Goal: Complete application form: Complete application form

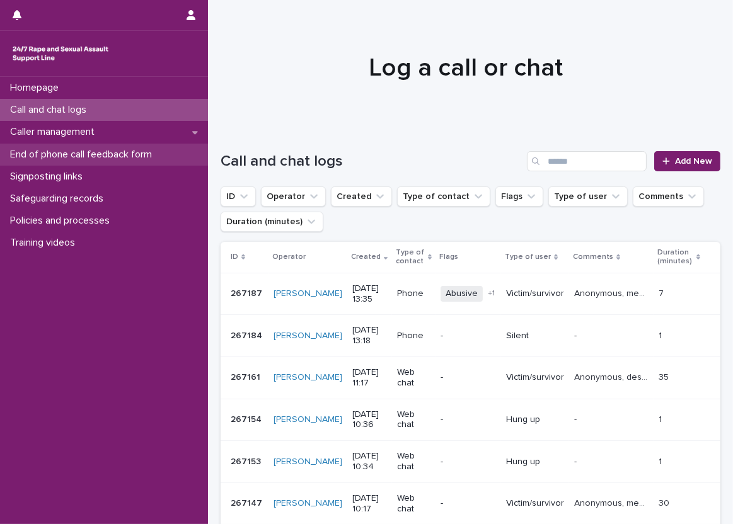
click at [166, 154] on div "End of phone call feedback form" at bounding box center [104, 155] width 208 height 22
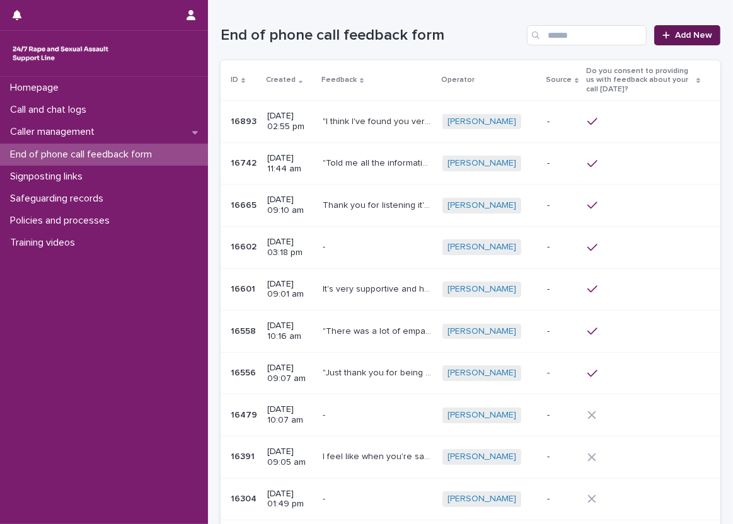
click at [662, 34] on icon at bounding box center [666, 35] width 8 height 9
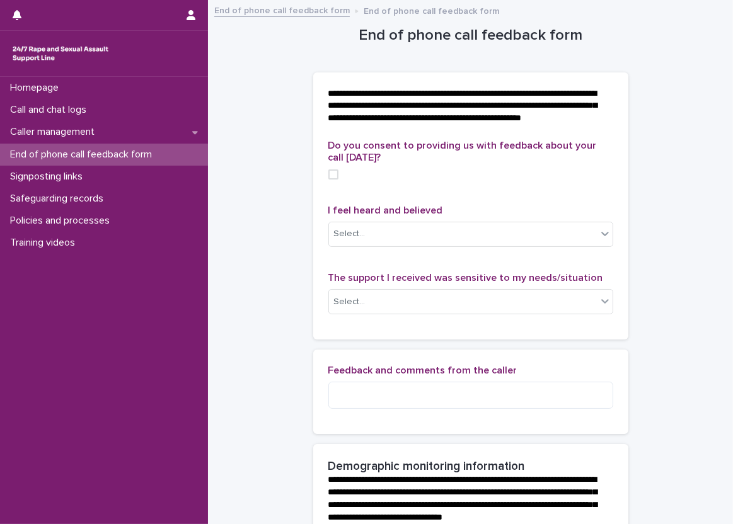
click at [313, 75] on div "**********" at bounding box center [470, 106] width 315 height 68
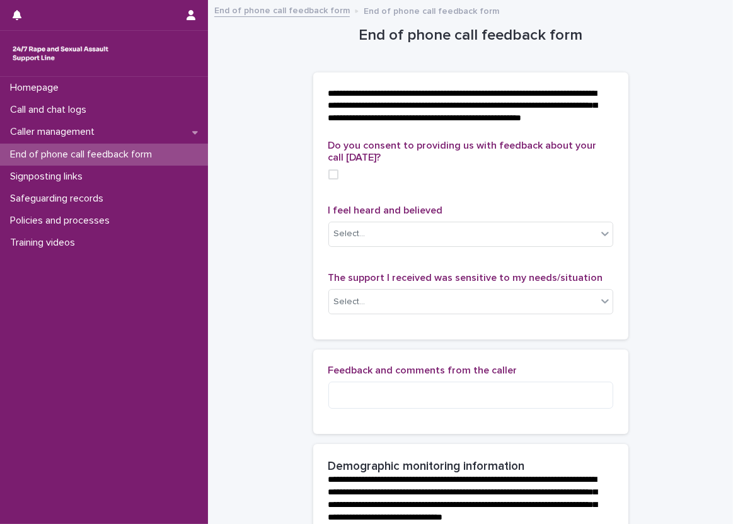
click at [313, 75] on div "**********" at bounding box center [470, 106] width 315 height 68
click at [452, 125] on p "**********" at bounding box center [468, 107] width 280 height 38
click at [328, 180] on span at bounding box center [333, 174] width 10 height 10
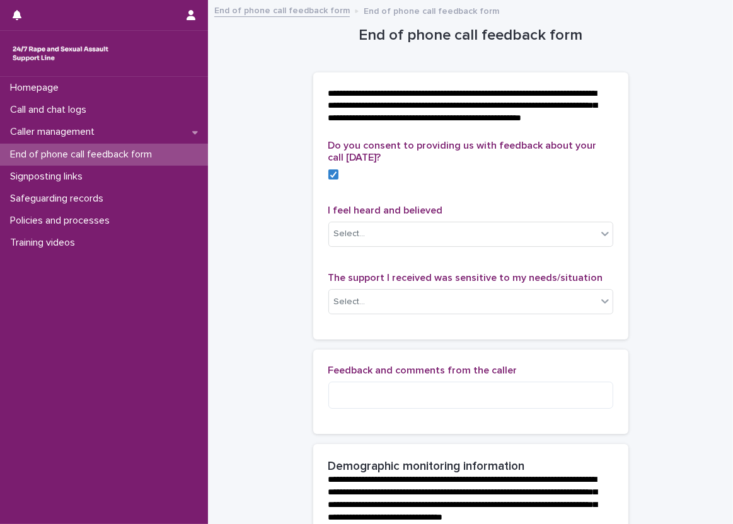
click at [314, 178] on div "Do you consent to providing us with feedback about your call today? I feel hear…" at bounding box center [470, 240] width 315 height 200
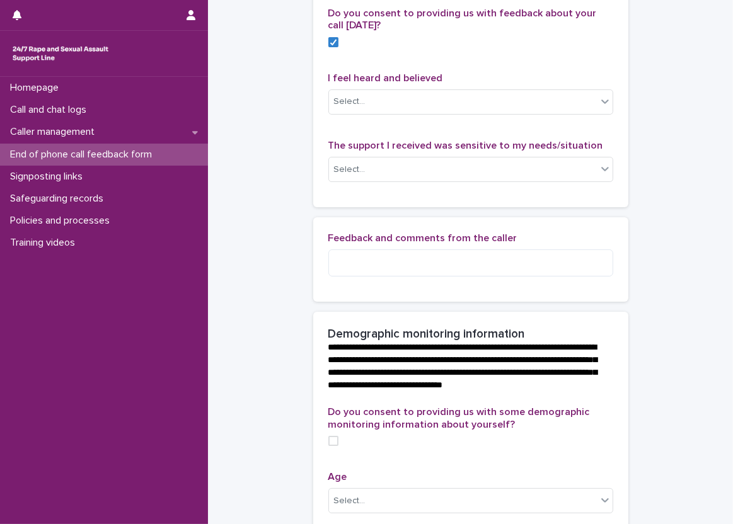
scroll to position [146, 0]
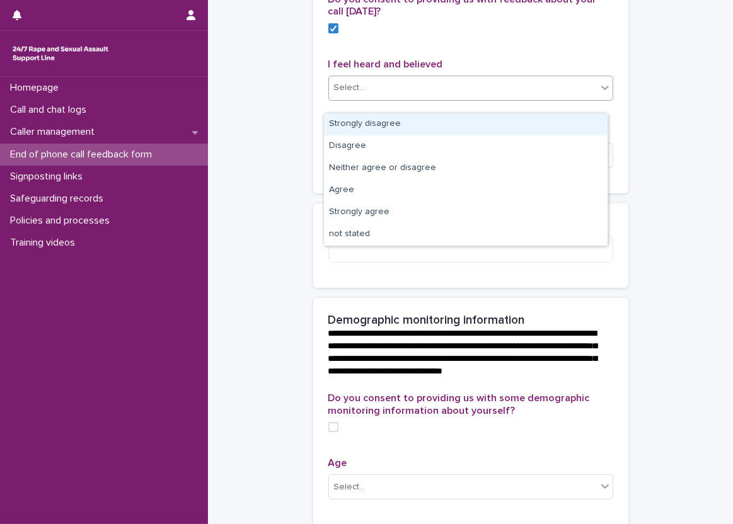
click at [598, 93] on icon at bounding box center [604, 87] width 13 height 13
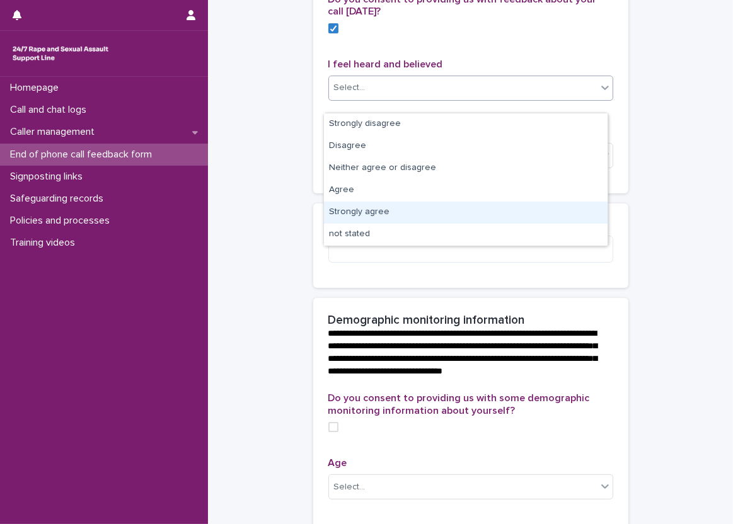
click at [588, 204] on div "Strongly agree" at bounding box center [465, 213] width 283 height 22
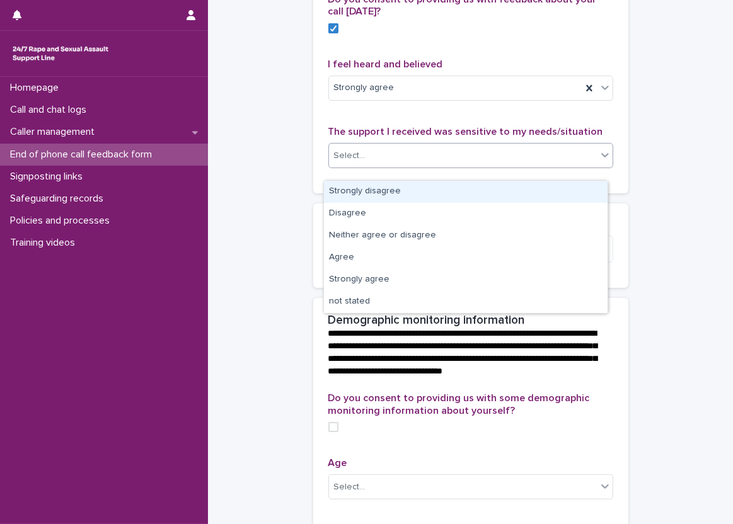
click at [598, 157] on div at bounding box center [604, 155] width 15 height 23
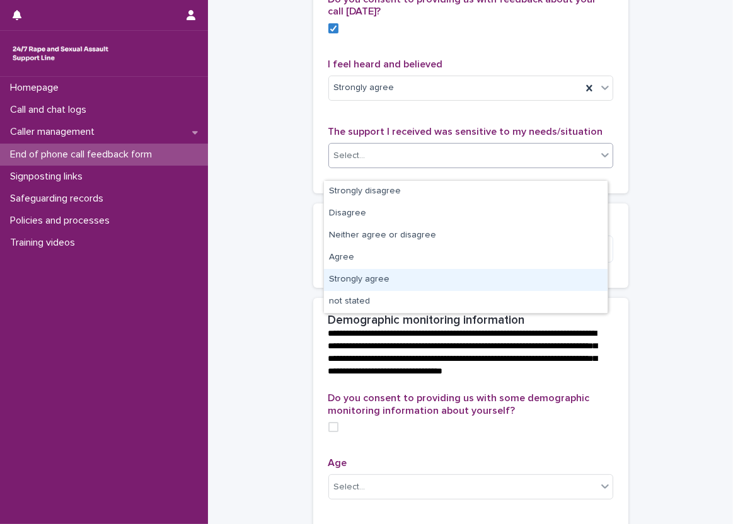
click at [578, 277] on div "Strongly agree" at bounding box center [465, 280] width 283 height 22
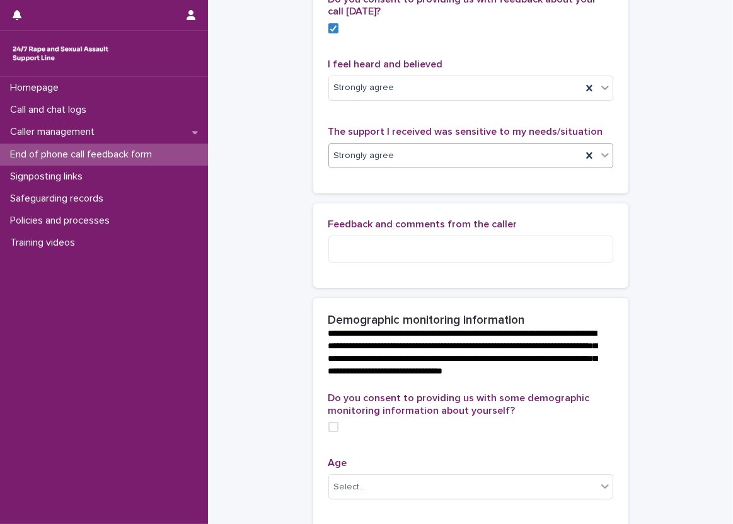
click at [600, 218] on div "Feedback and comments from the caller" at bounding box center [470, 245] width 315 height 84
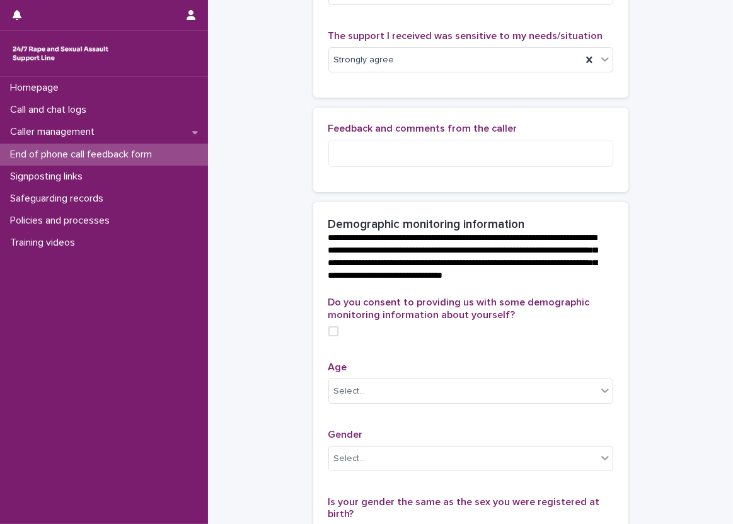
scroll to position [264, 0]
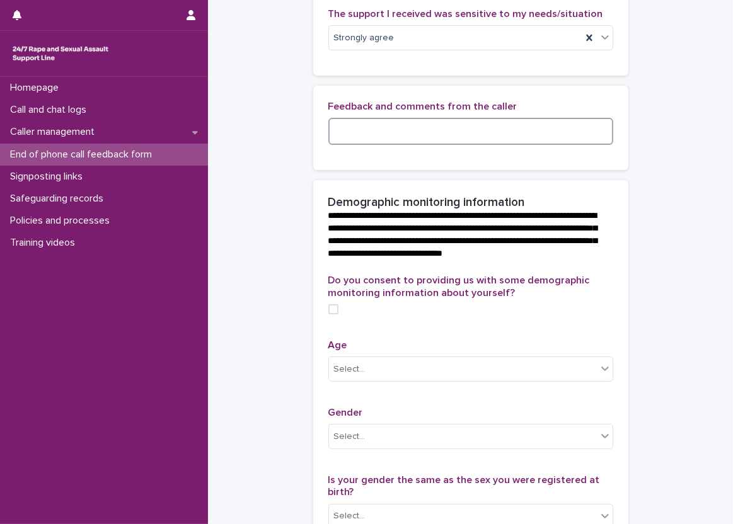
click at [604, 139] on textarea at bounding box center [470, 131] width 285 height 27
type textarea "*"
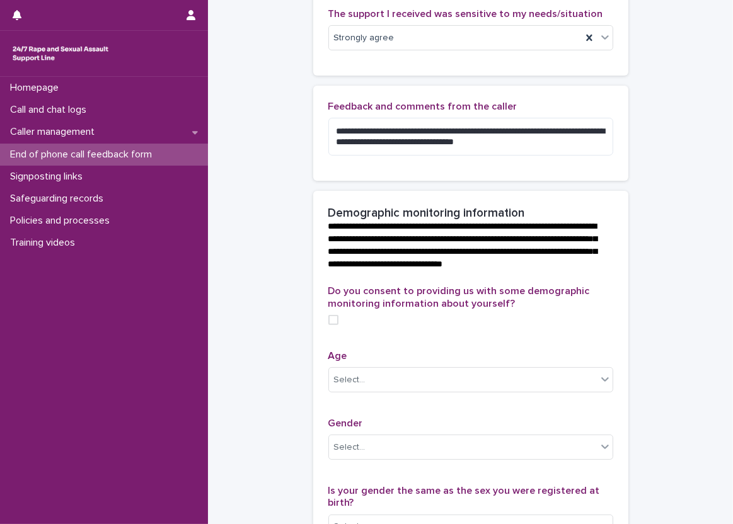
click at [609, 127] on div "**********" at bounding box center [470, 133] width 315 height 95
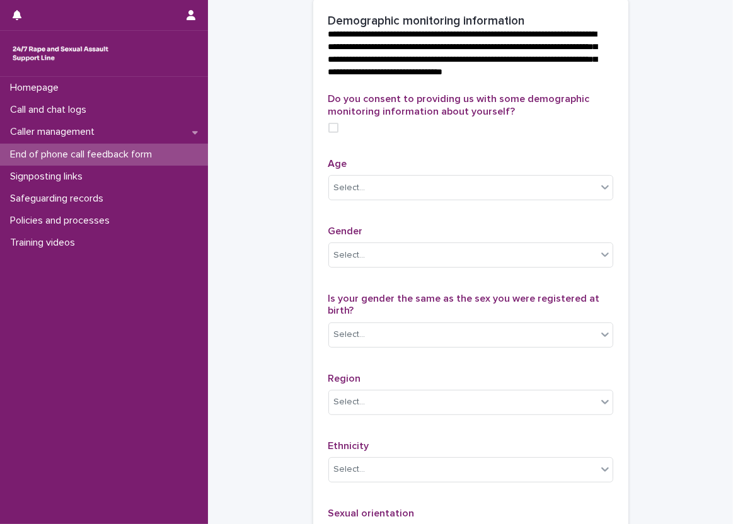
scroll to position [457, 0]
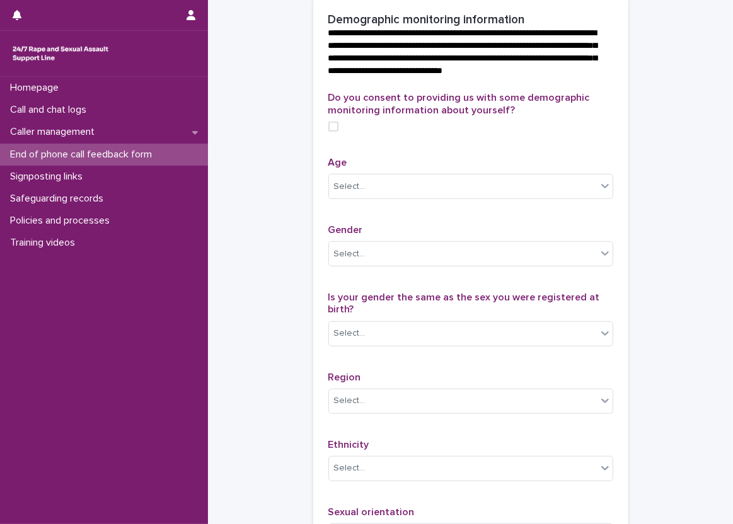
click at [313, 88] on div "**********" at bounding box center [470, 44] width 315 height 95
click at [313, 14] on div "**********" at bounding box center [470, 44] width 315 height 95
click at [313, 151] on div "Do you consent to providing us with some demographic monitoring information abo…" at bounding box center [470, 366] width 315 height 549
click at [313, 142] on div "Do you consent to providing us with some demographic monitoring information abo…" at bounding box center [470, 366] width 315 height 549
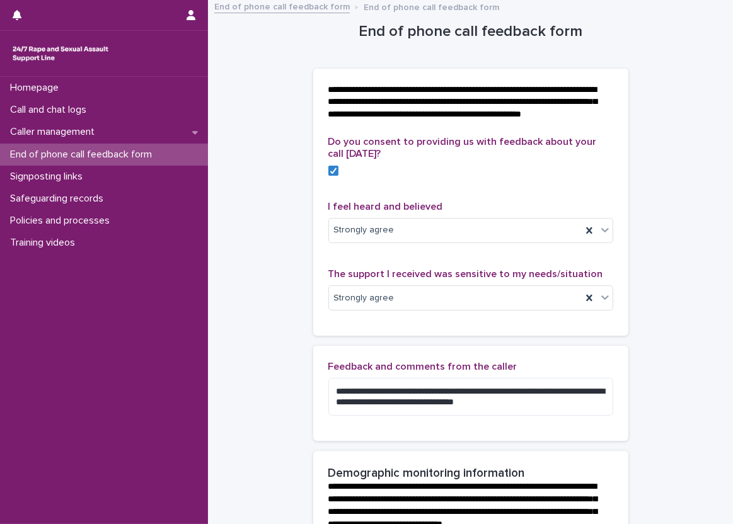
scroll to position [0, 0]
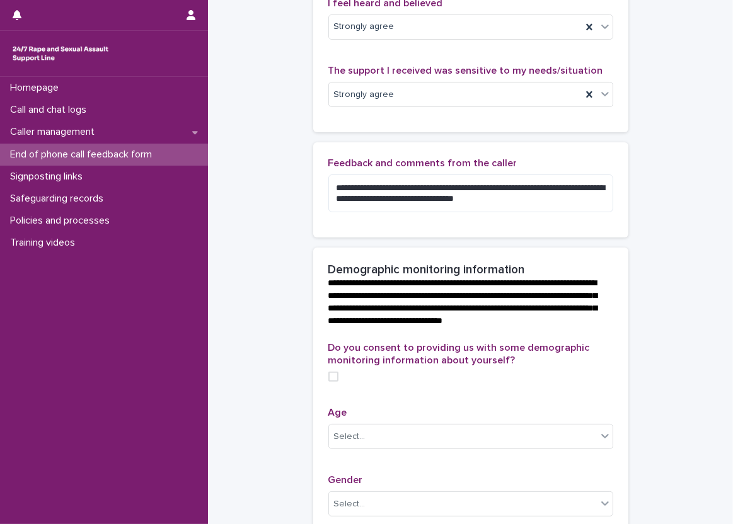
scroll to position [189, 0]
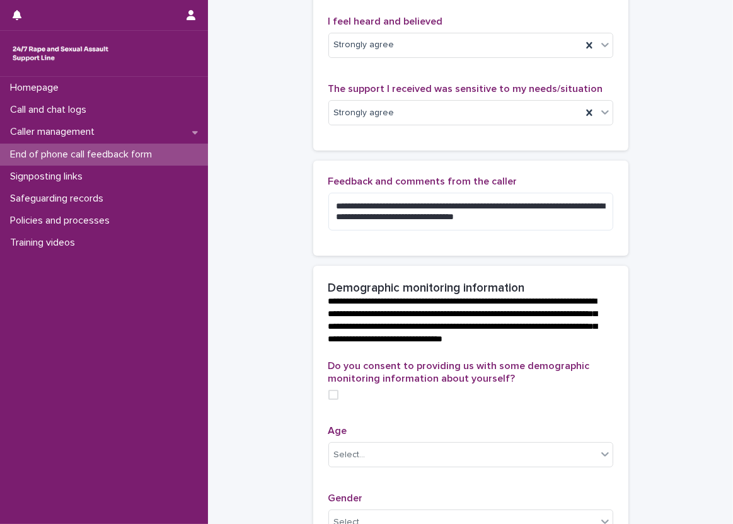
click at [288, 195] on div "**********" at bounding box center [470, 376] width 500 height 1128
click at [264, 54] on div "**********" at bounding box center [470, 376] width 500 height 1128
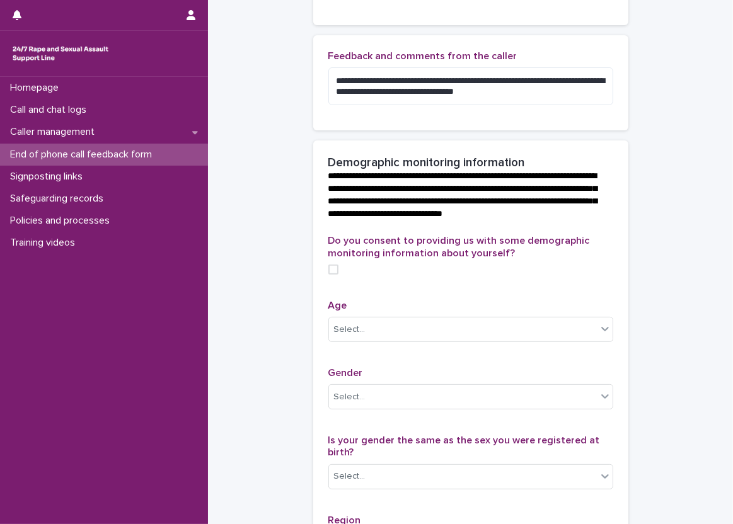
scroll to position [315, 0]
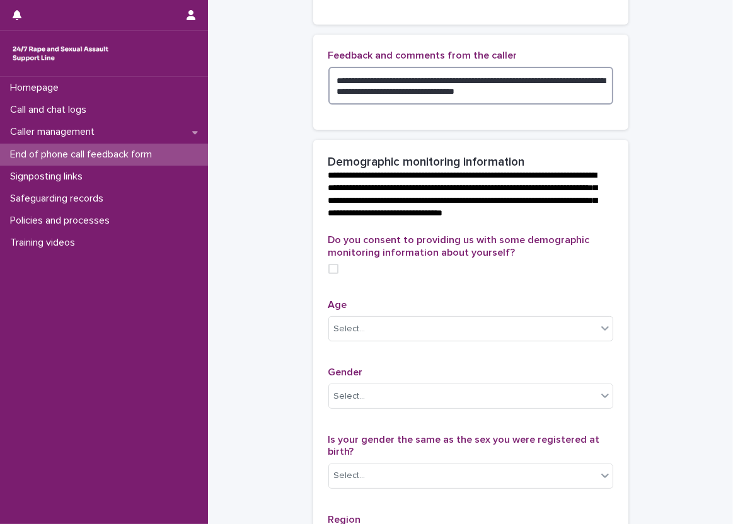
click at [330, 90] on textarea "**********" at bounding box center [470, 86] width 285 height 38
click at [283, 117] on div "**********" at bounding box center [470, 250] width 500 height 1128
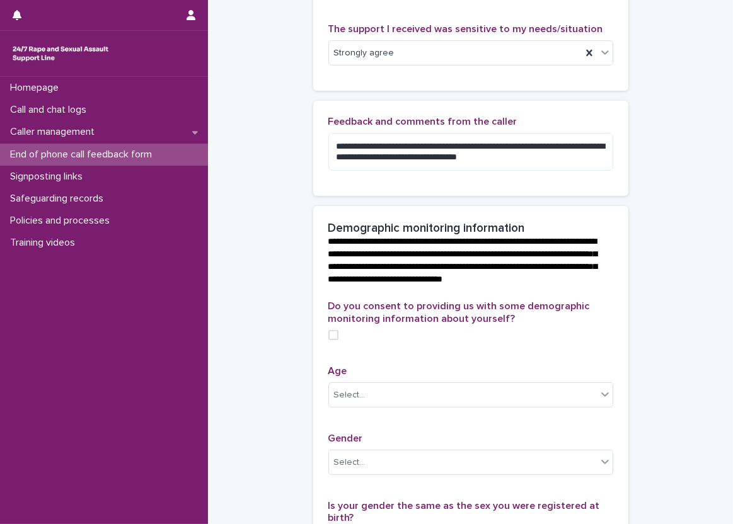
scroll to position [252, 0]
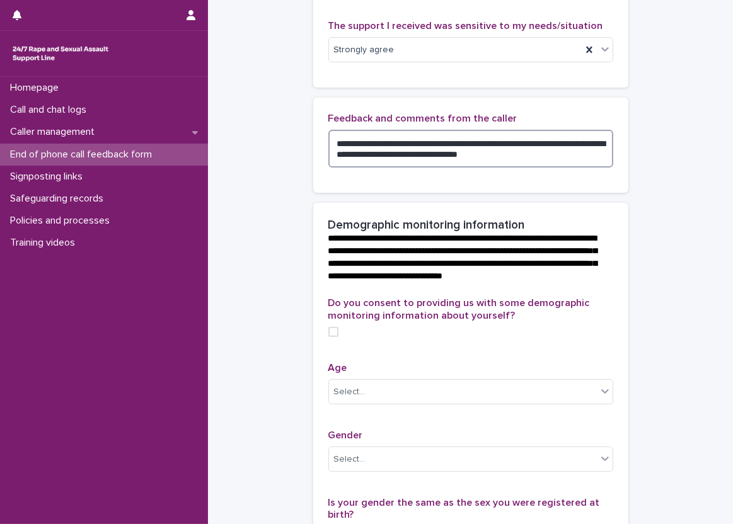
click at [454, 164] on textarea "**********" at bounding box center [470, 149] width 285 height 38
type textarea "**********"
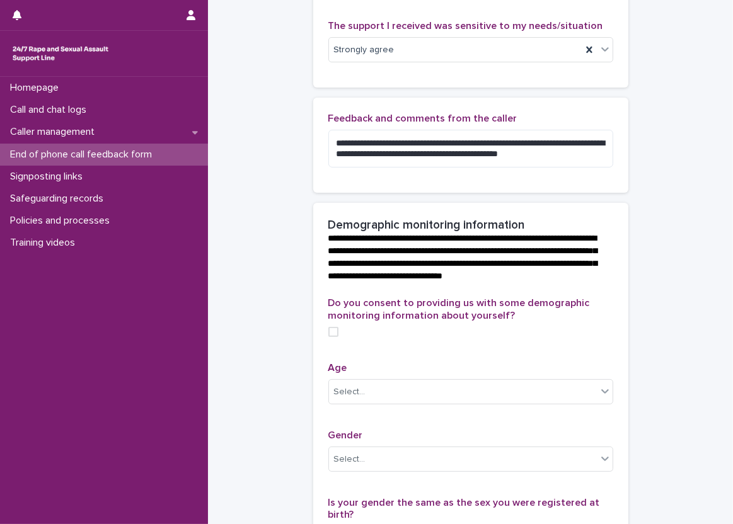
click at [299, 180] on div "**********" at bounding box center [470, 313] width 500 height 1128
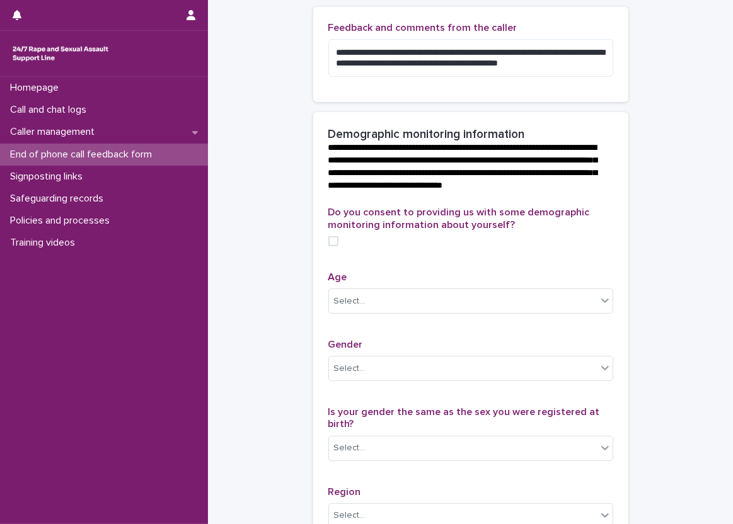
scroll to position [315, 0]
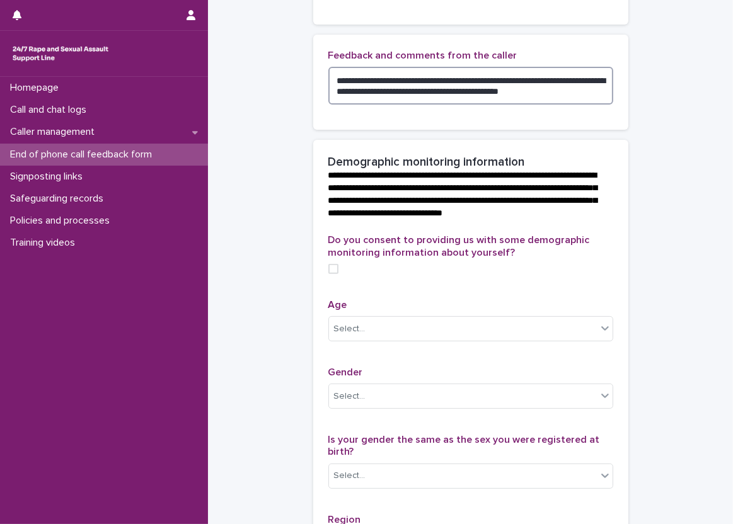
drag, startPoint x: 325, startPoint y: 93, endPoint x: 604, endPoint y: 114, distance: 279.2
click at [604, 105] on textarea "**********" at bounding box center [470, 86] width 285 height 38
click at [609, 122] on div "**********" at bounding box center [470, 82] width 315 height 95
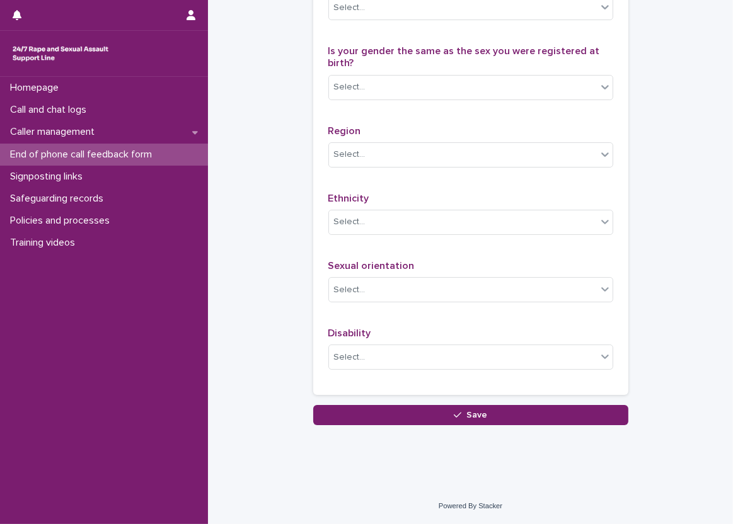
scroll to position [727, 0]
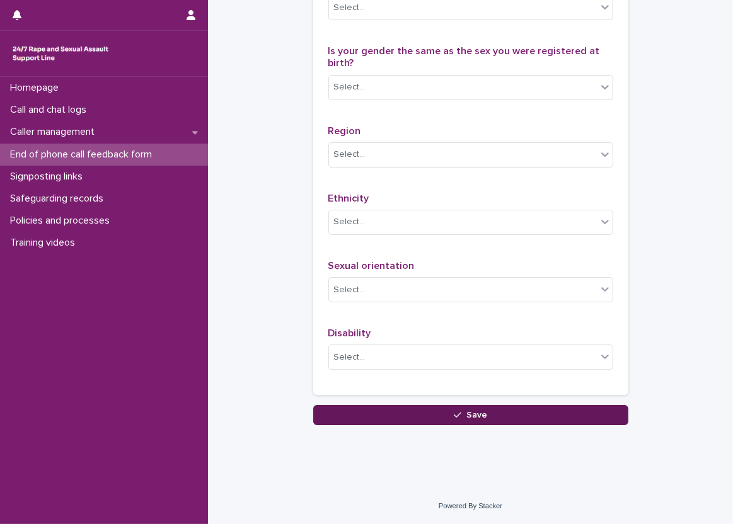
click at [400, 407] on button "Save" at bounding box center [470, 415] width 315 height 20
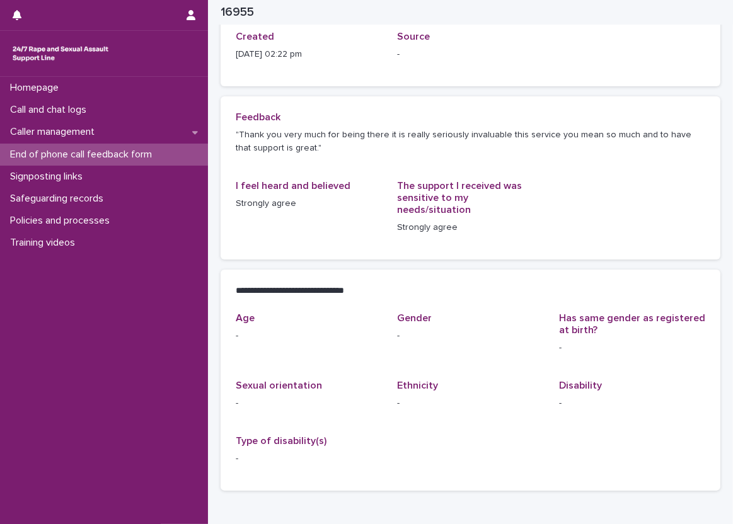
scroll to position [70, 0]
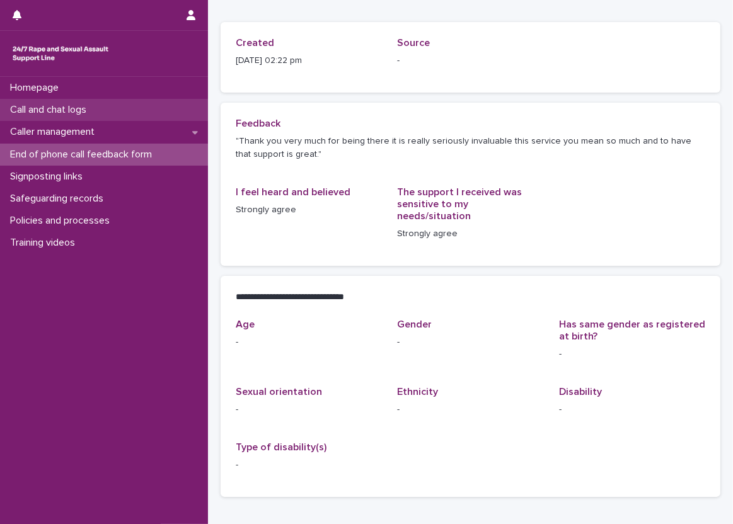
click at [174, 110] on div "Call and chat logs" at bounding box center [104, 110] width 208 height 22
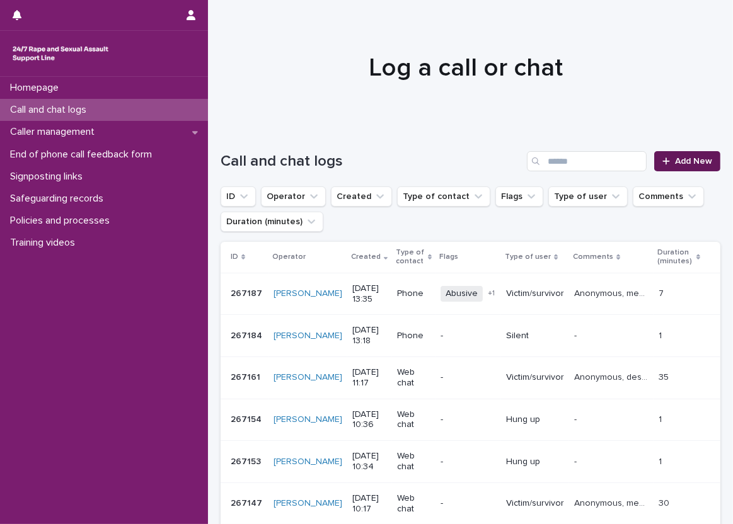
click at [676, 155] on link "Add New" at bounding box center [687, 161] width 66 height 20
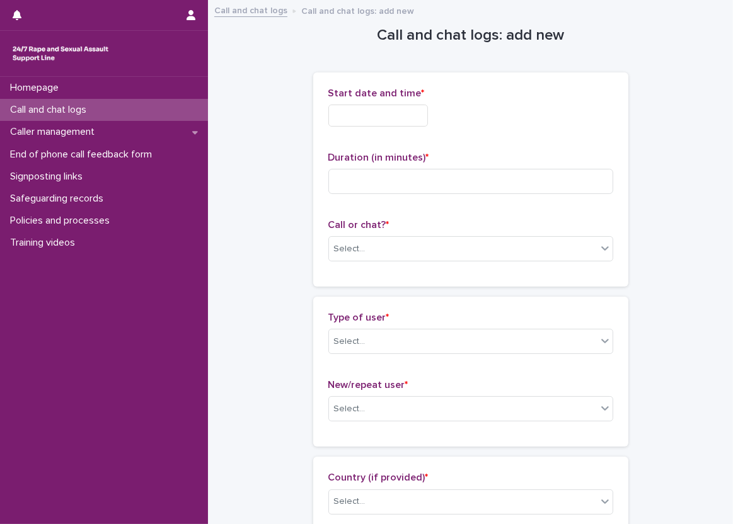
click at [401, 120] on input "text" at bounding box center [378, 116] width 100 height 22
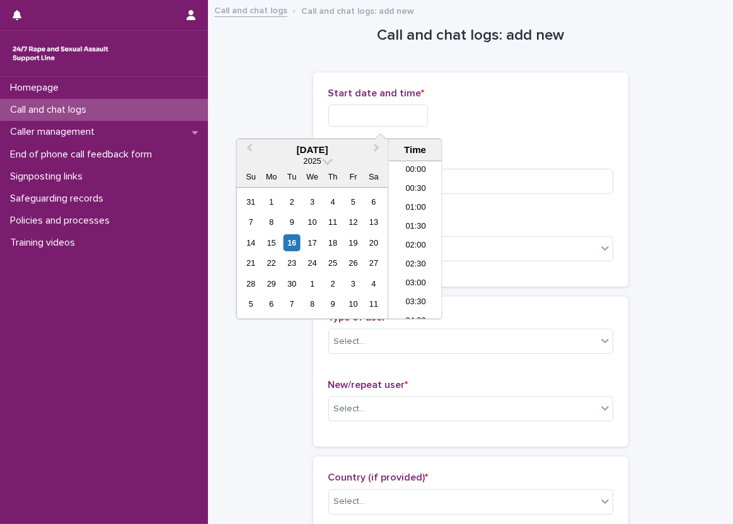
scroll to position [459, 0]
click at [420, 215] on li "13:30" at bounding box center [416, 221] width 54 height 19
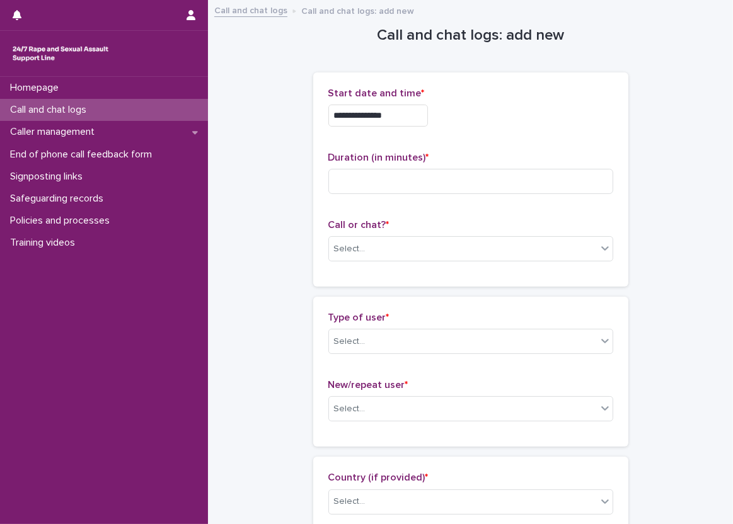
click at [399, 117] on input "**********" at bounding box center [378, 116] width 100 height 22
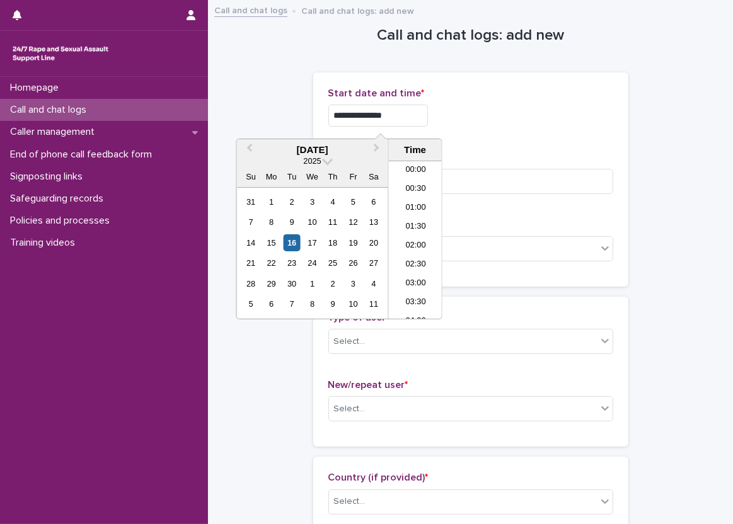
scroll to position [441, 0]
type input "**********"
click at [519, 98] on p "Start date and time *" at bounding box center [470, 94] width 285 height 12
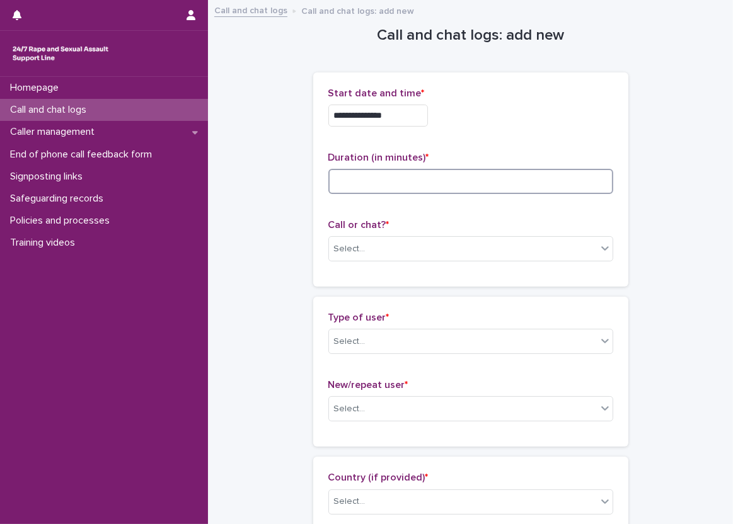
click at [431, 187] on input at bounding box center [470, 181] width 285 height 25
type input "**"
click at [408, 250] on div "Select..." at bounding box center [463, 249] width 268 height 21
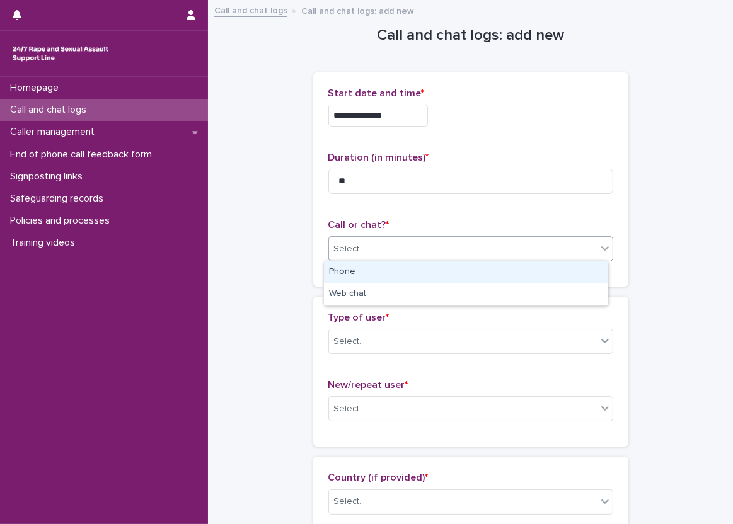
click at [391, 273] on div "Phone" at bounding box center [465, 272] width 283 height 22
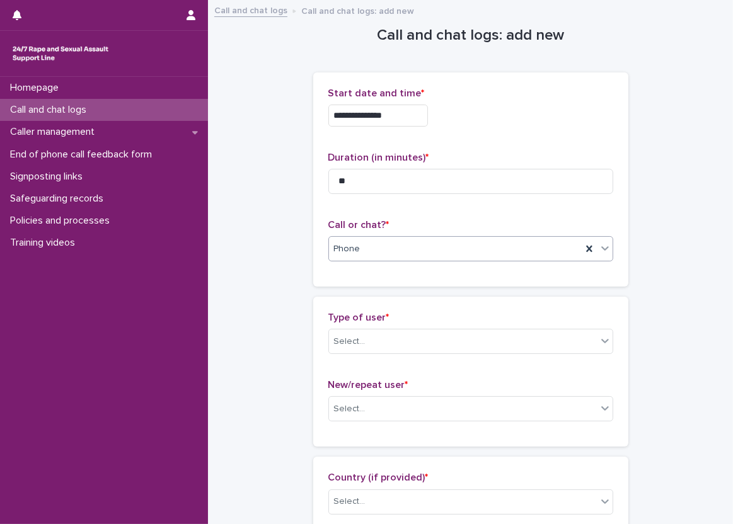
click at [313, 290] on div "**********" at bounding box center [470, 184] width 315 height 224
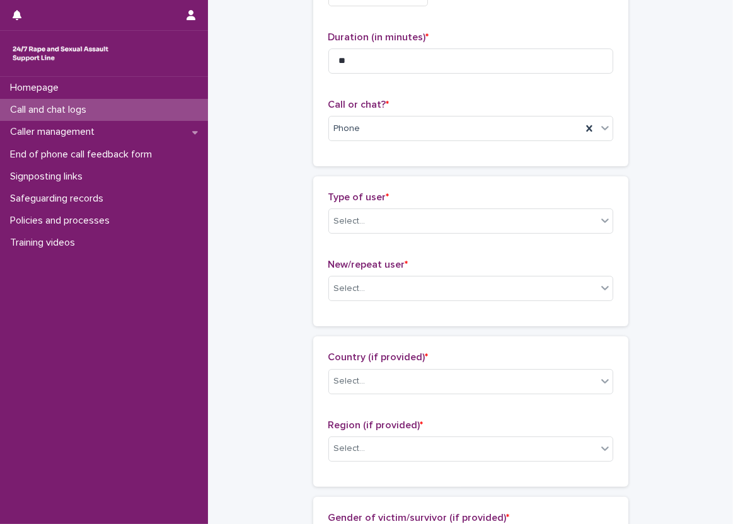
scroll to position [126, 0]
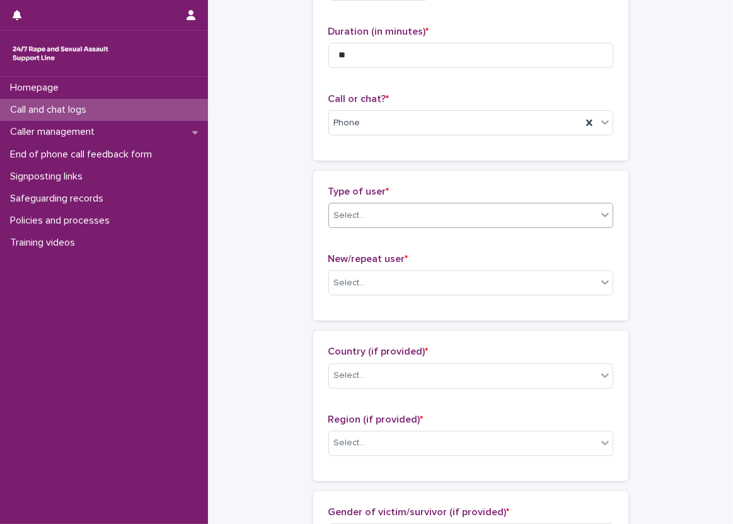
click at [357, 216] on div "Select..." at bounding box center [349, 215] width 31 height 13
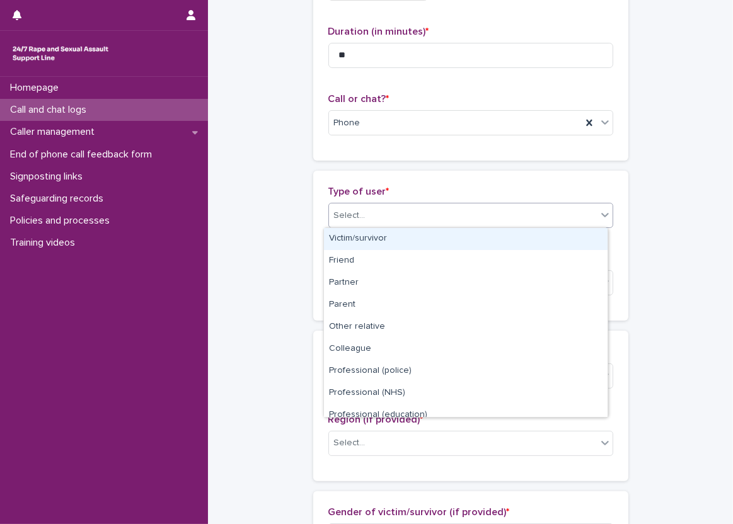
click at [362, 232] on div "Victim/survivor" at bounding box center [465, 239] width 283 height 22
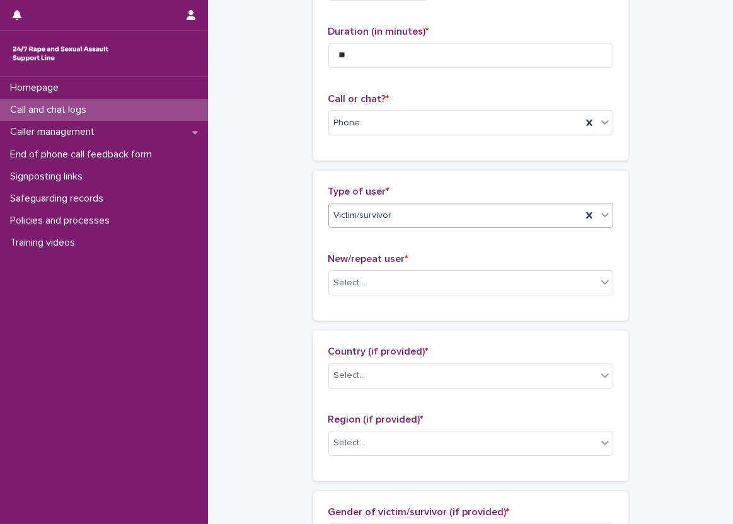
click at [314, 234] on div "Type of user * option Victim/survivor, selected. 0 results available. Select is…" at bounding box center [470, 246] width 315 height 150
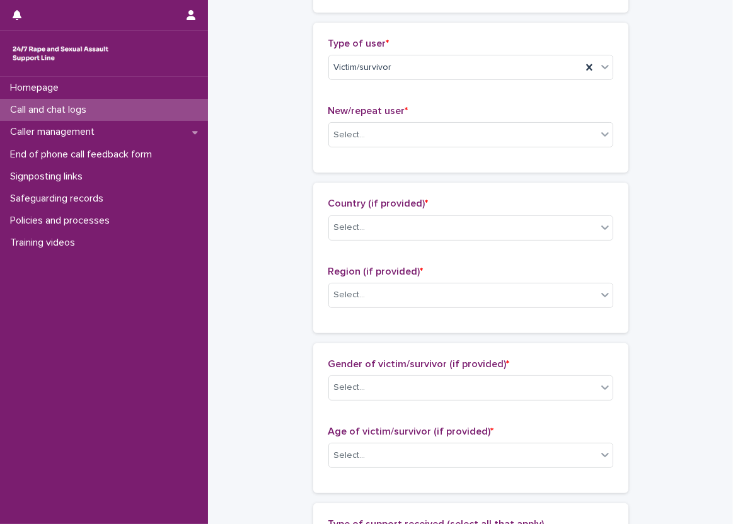
scroll to position [252, 0]
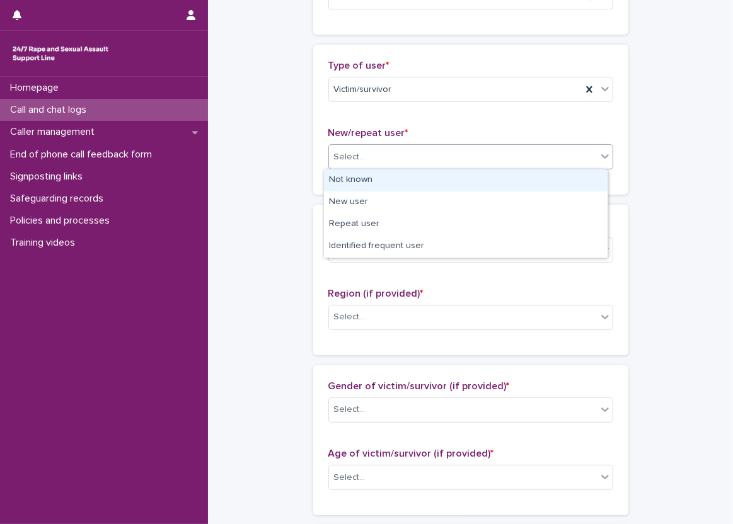
click at [598, 150] on icon at bounding box center [604, 156] width 13 height 13
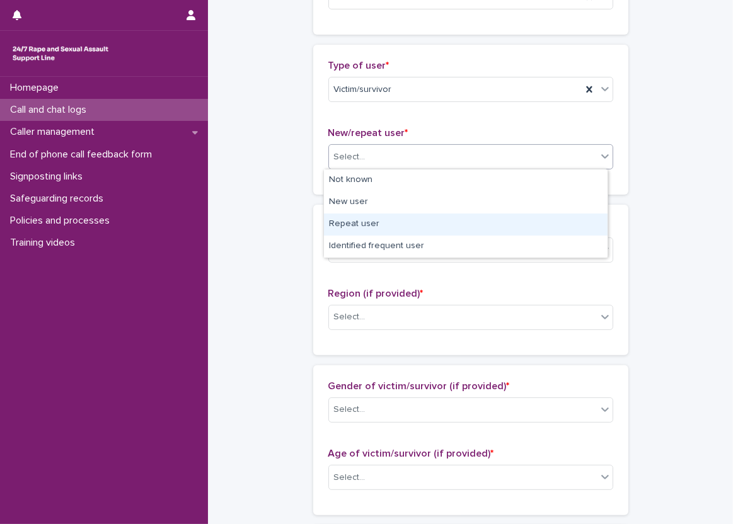
click at [549, 226] on div "Repeat user" at bounding box center [465, 225] width 283 height 22
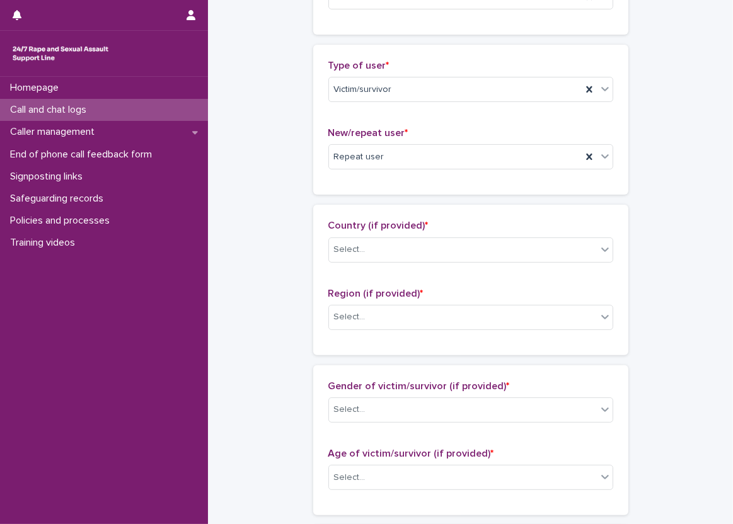
click at [314, 176] on div "Type of user * Victim/survivor New/repeat user * Repeat user" at bounding box center [470, 120] width 315 height 150
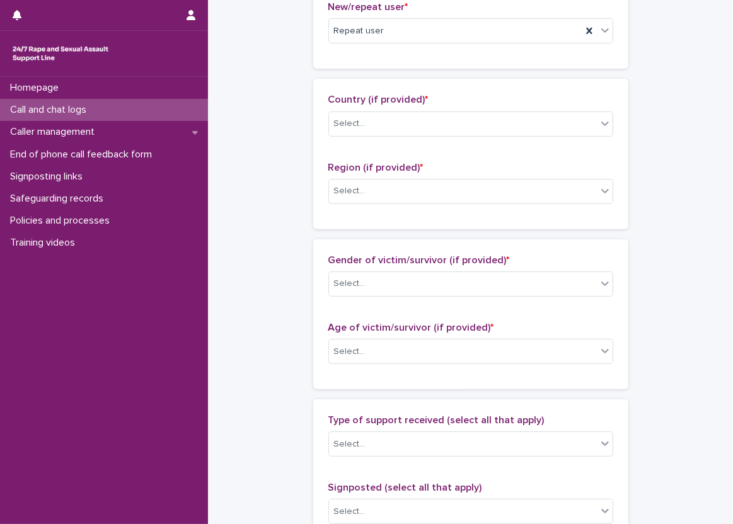
scroll to position [441, 0]
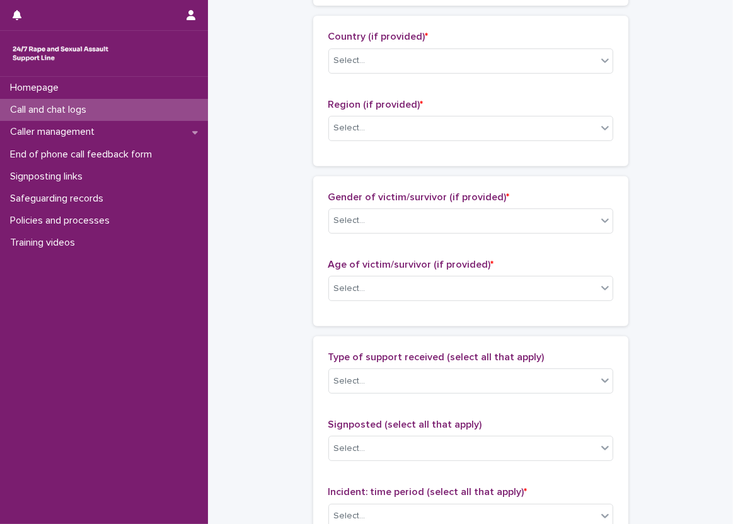
click at [349, 46] on div "Country (if provided) * Select..." at bounding box center [470, 57] width 285 height 52
click at [349, 61] on div "Select..." at bounding box center [349, 60] width 31 height 13
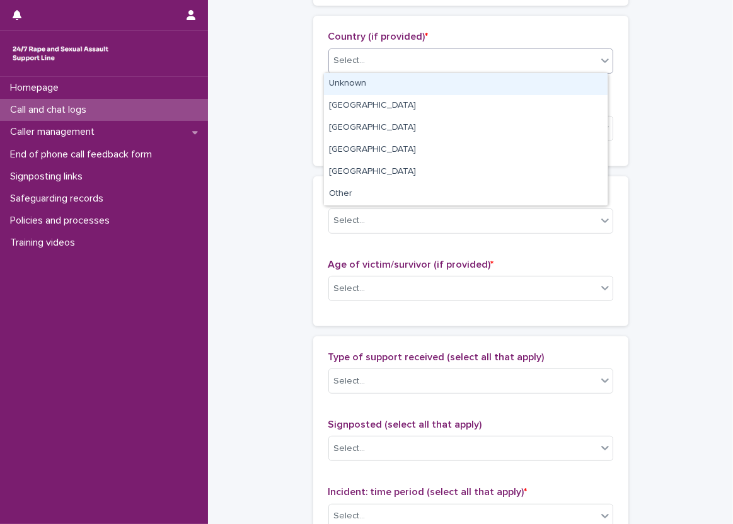
click at [339, 86] on div "Unknown" at bounding box center [465, 84] width 283 height 22
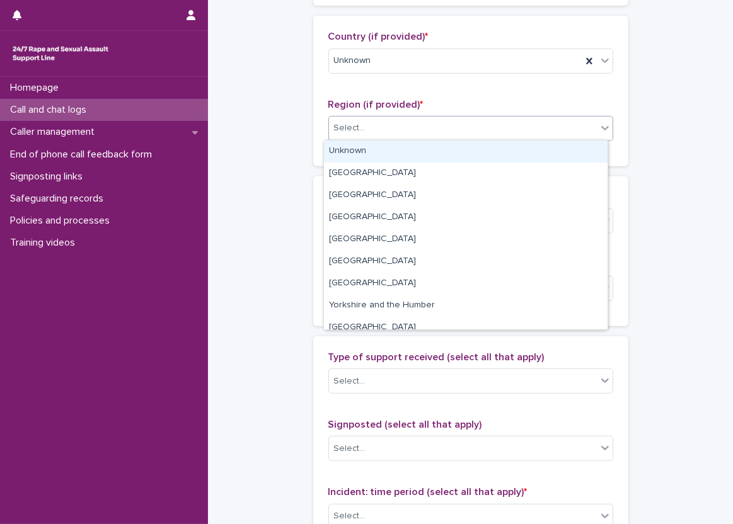
click at [358, 135] on div "Select..." at bounding box center [463, 128] width 268 height 21
click at [358, 149] on div "Unknown" at bounding box center [465, 151] width 283 height 22
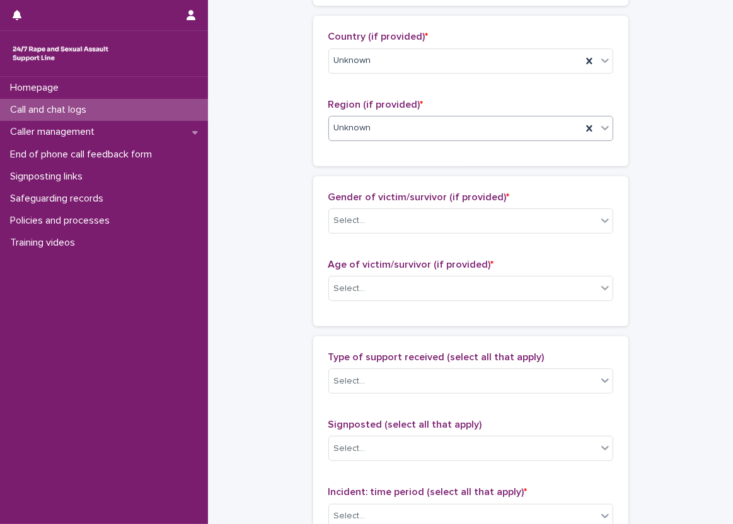
click at [313, 147] on div "Country (if provided) * Unknown Region (if provided) * option Unknown, selected…" at bounding box center [470, 91] width 315 height 150
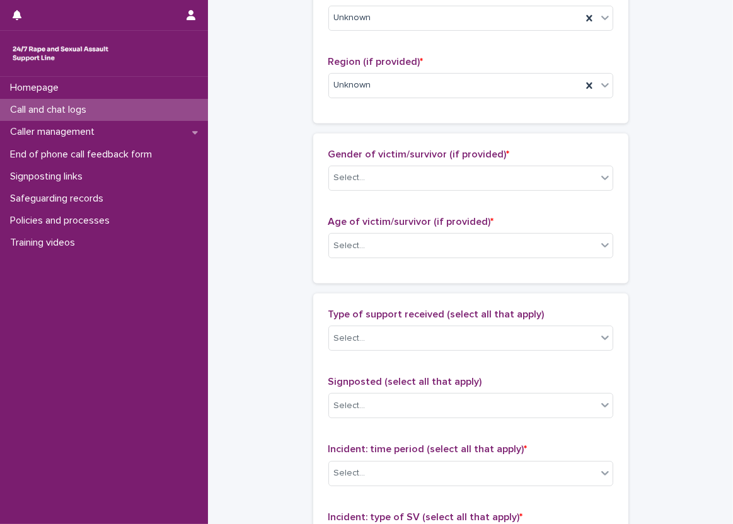
scroll to position [504, 0]
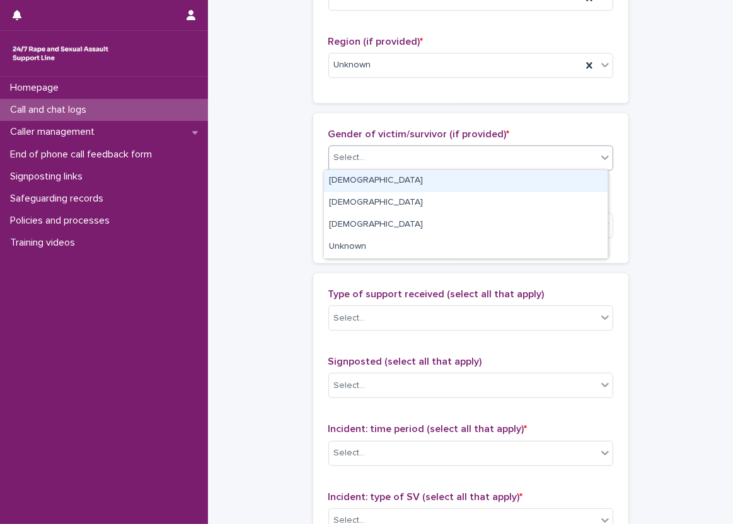
click at [372, 161] on div "Select..." at bounding box center [463, 157] width 268 height 21
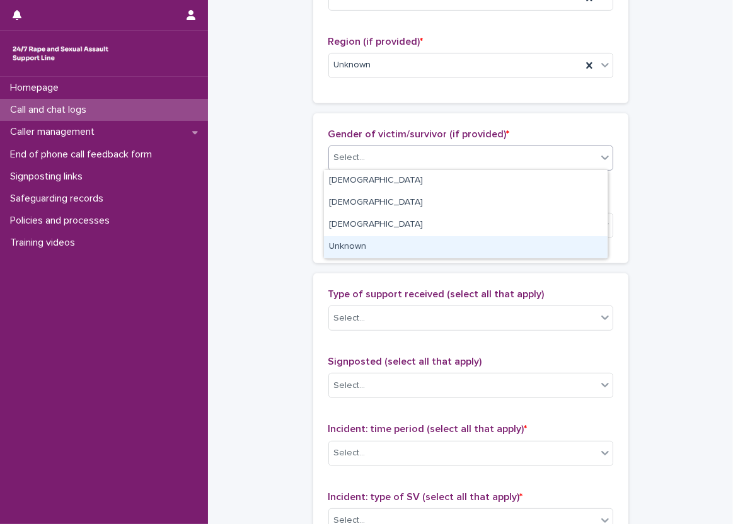
click at [359, 241] on div "Unknown" at bounding box center [465, 247] width 283 height 22
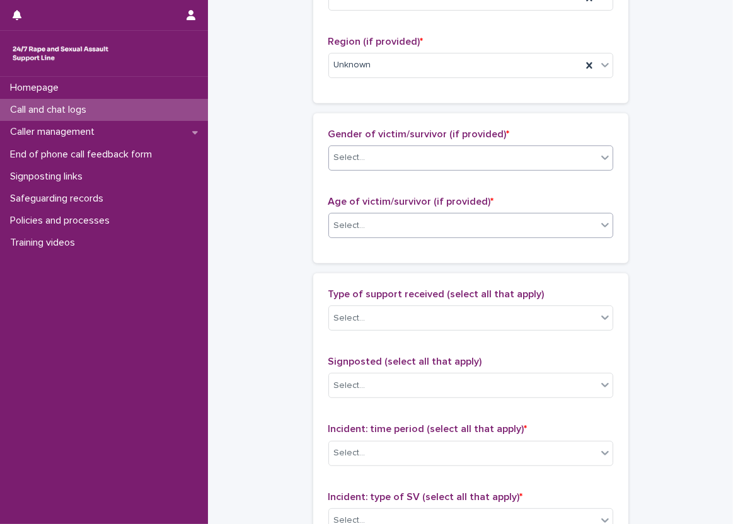
click at [358, 219] on div "Select..." at bounding box center [349, 225] width 31 height 13
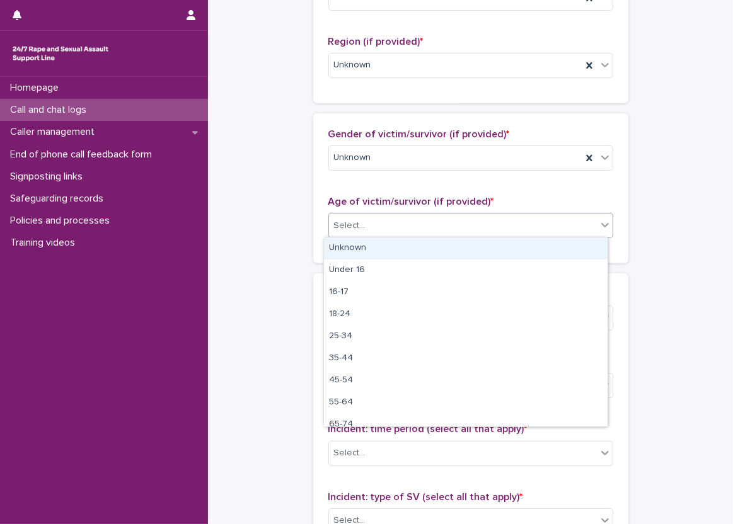
click at [350, 241] on div "Unknown" at bounding box center [465, 248] width 283 height 22
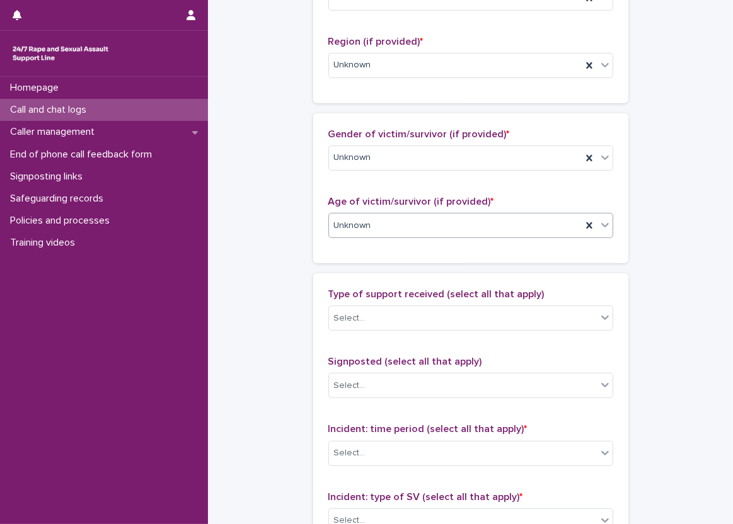
click at [313, 232] on div "Gender of victim/survivor (if provided) * Unknown Age of victim/survivor (if pr…" at bounding box center [470, 188] width 315 height 150
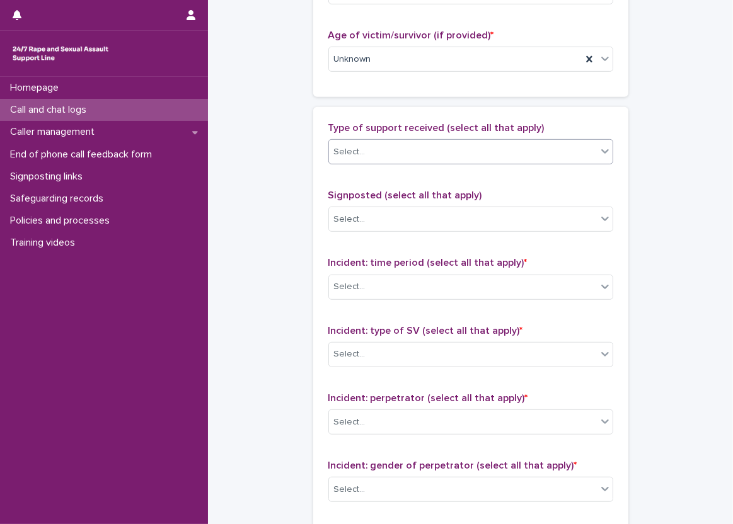
scroll to position [693, 0]
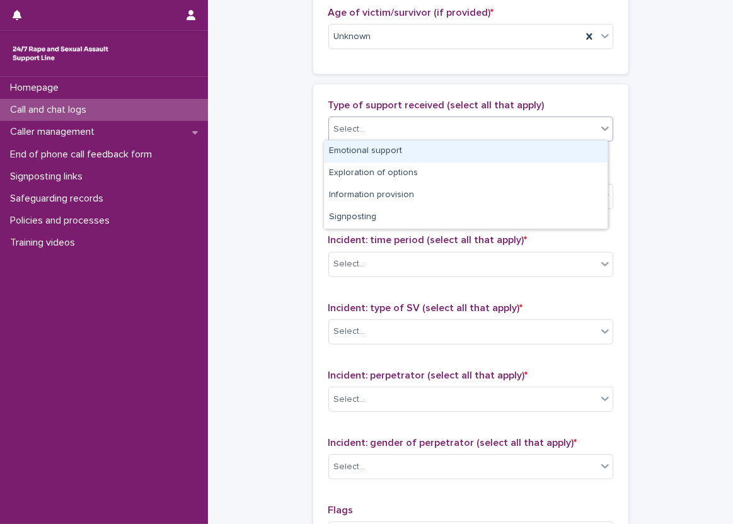
click at [356, 120] on div "Select..." at bounding box center [463, 129] width 268 height 21
click at [360, 153] on div "Emotional support" at bounding box center [465, 151] width 283 height 22
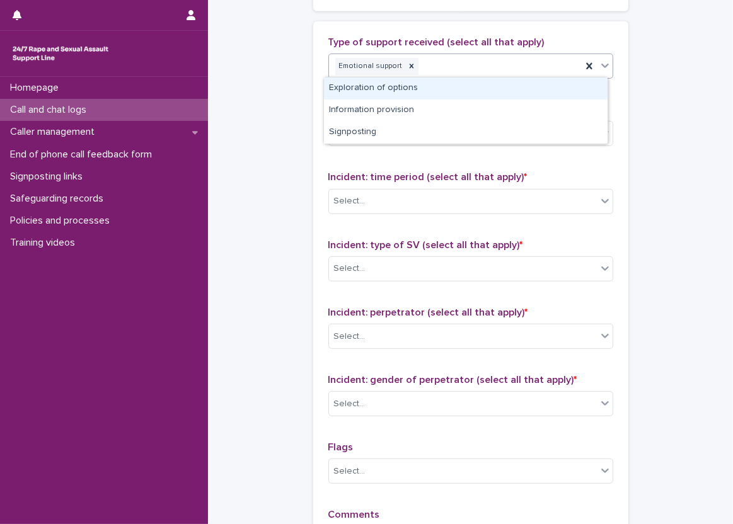
click at [450, 70] on div "Emotional support" at bounding box center [455, 66] width 253 height 22
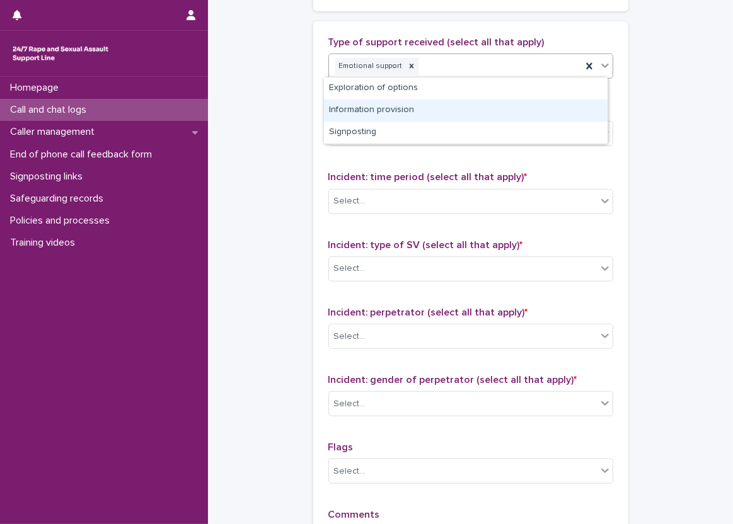
click at [339, 106] on div "Information provision" at bounding box center [465, 111] width 283 height 22
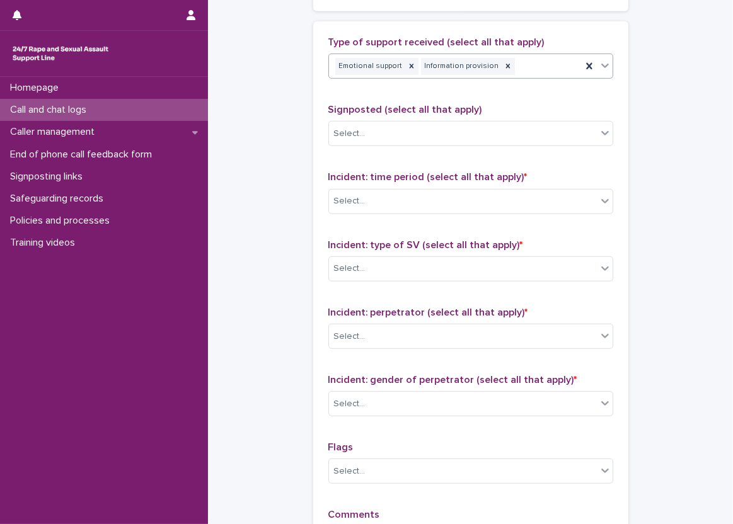
click at [313, 106] on div "Type of support received (select all that apply) option Information provision, …" at bounding box center [470, 299] width 315 height 557
click at [505, 66] on icon at bounding box center [507, 66] width 4 height 4
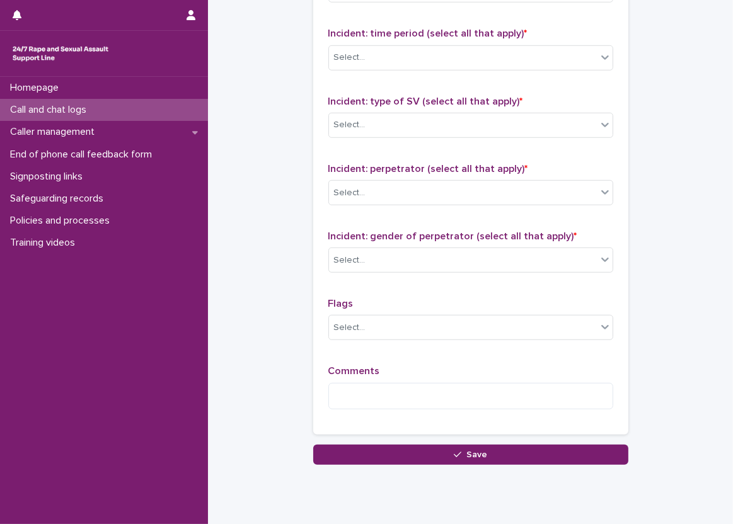
scroll to position [908, 0]
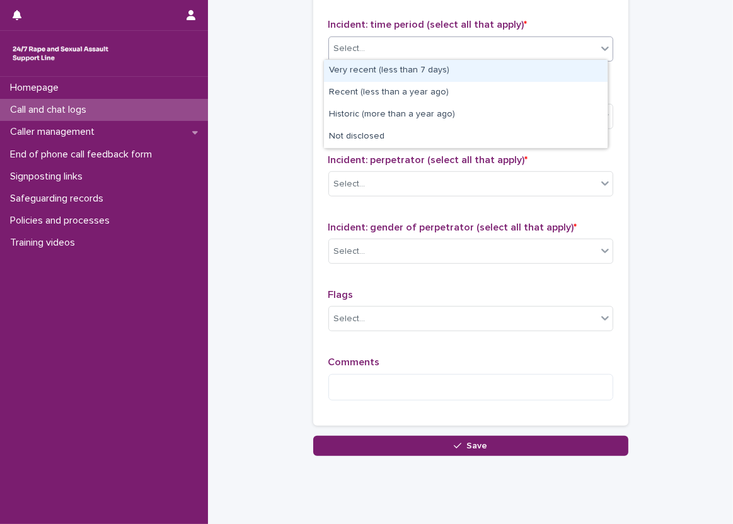
click at [597, 37] on div at bounding box center [604, 48] width 15 height 23
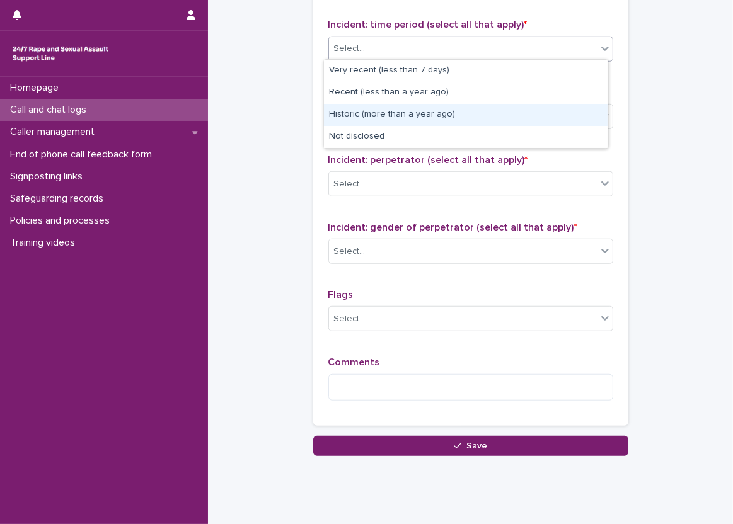
click at [484, 112] on div "Historic (more than a year ago)" at bounding box center [465, 115] width 283 height 22
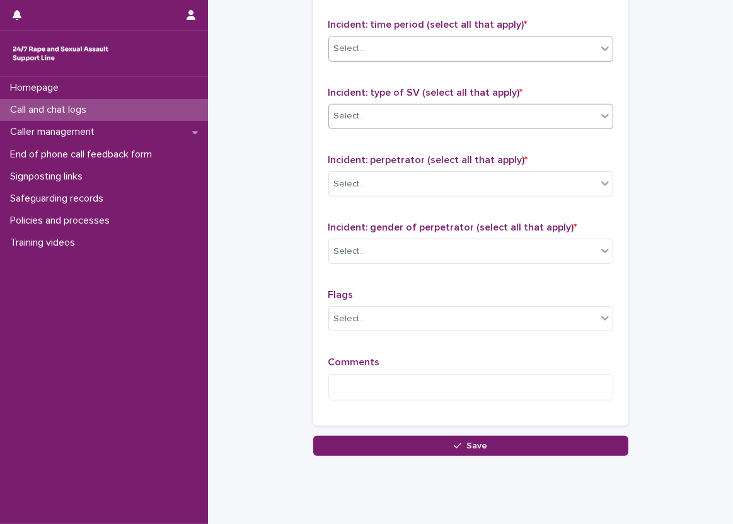
click at [470, 106] on div "Select..." at bounding box center [463, 116] width 268 height 21
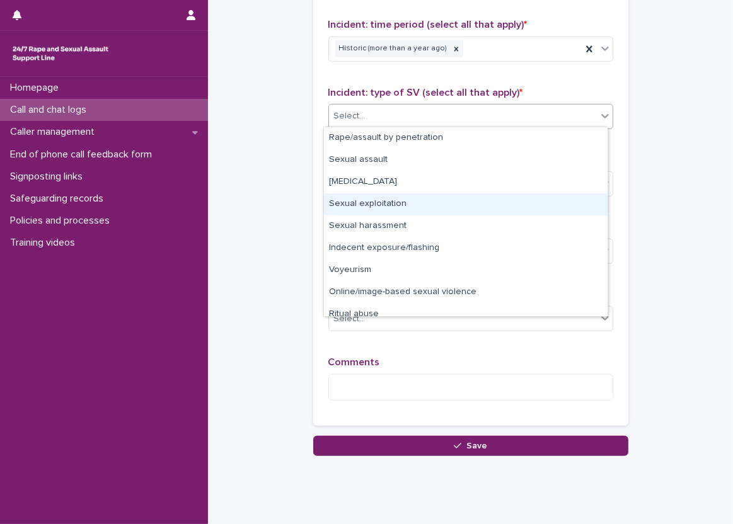
scroll to position [31, 0]
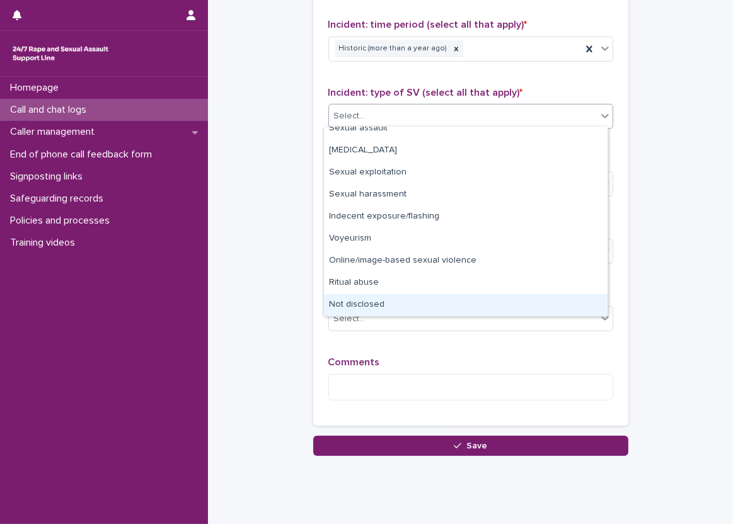
click at [389, 309] on div "Not disclosed" at bounding box center [465, 305] width 283 height 22
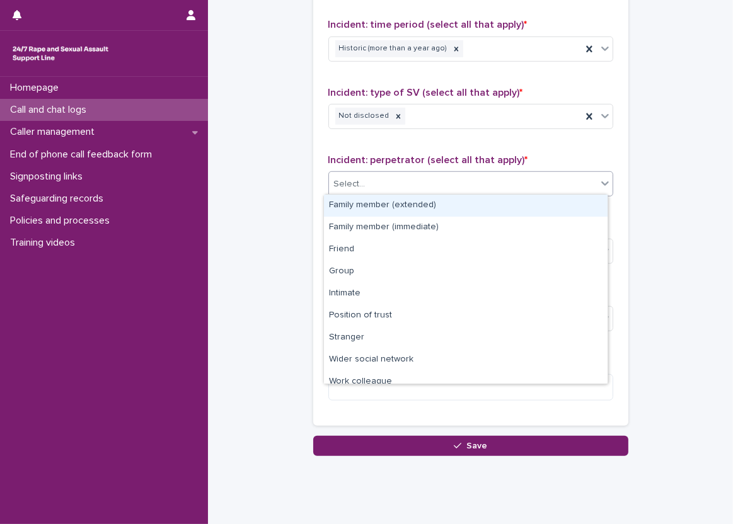
click at [382, 179] on div "Select..." at bounding box center [463, 184] width 268 height 21
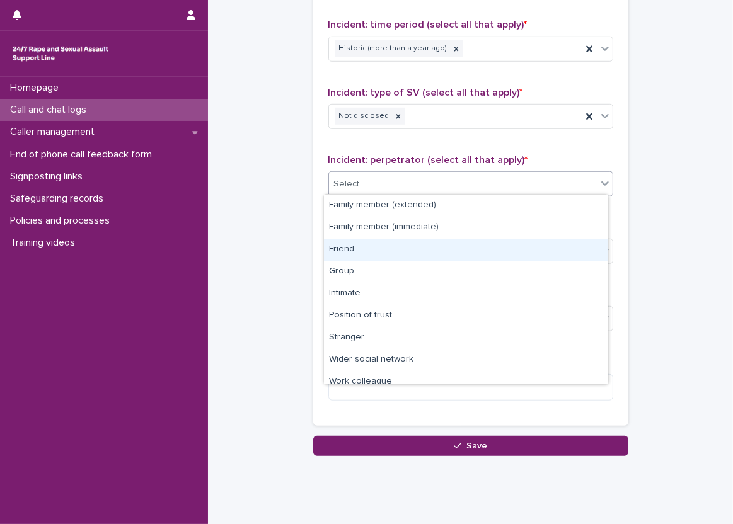
scroll to position [54, 0]
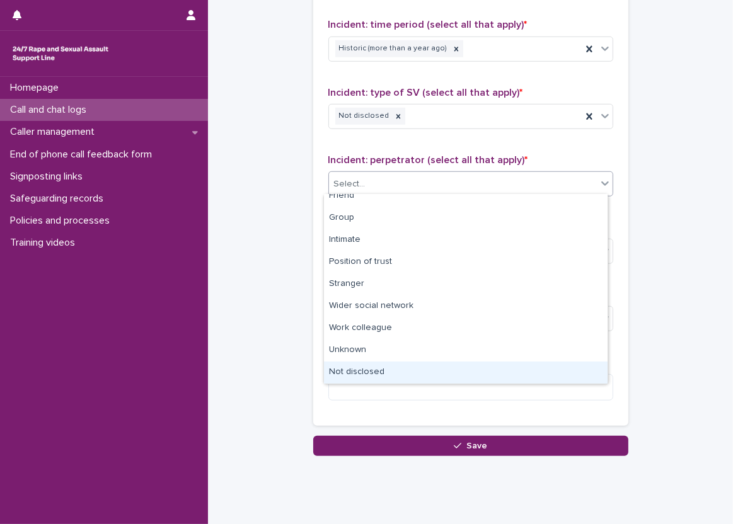
click at [368, 365] on div "Not disclosed" at bounding box center [465, 373] width 283 height 22
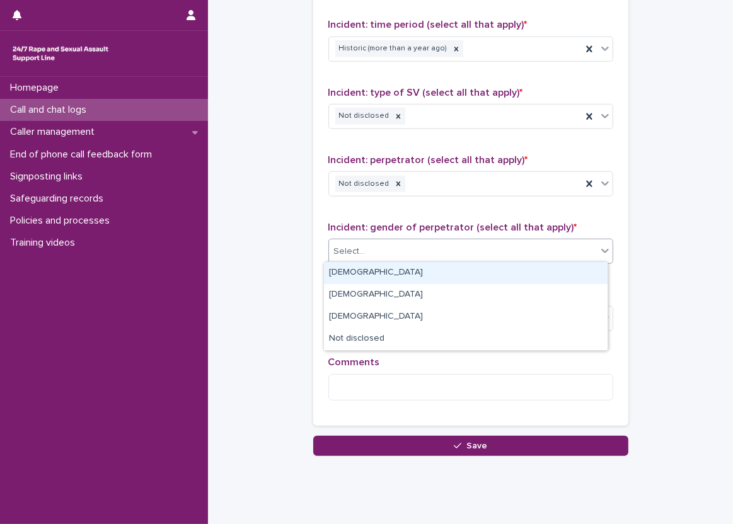
click at [372, 247] on div "Select..." at bounding box center [463, 251] width 268 height 21
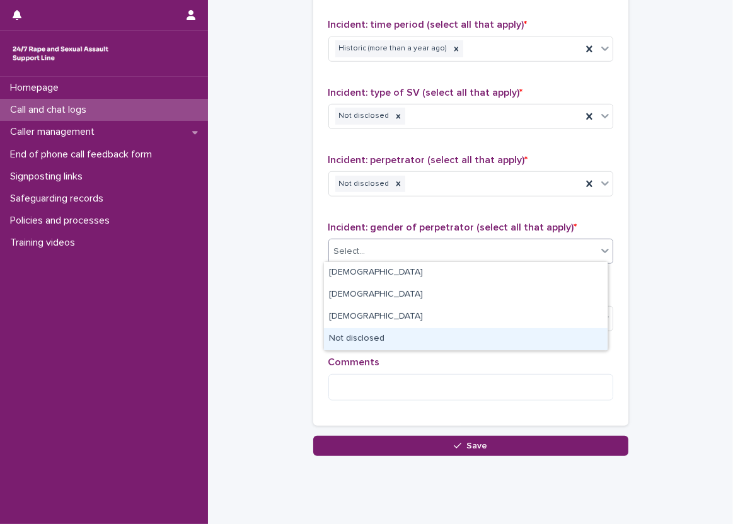
click at [367, 336] on div "Not disclosed" at bounding box center [465, 339] width 283 height 22
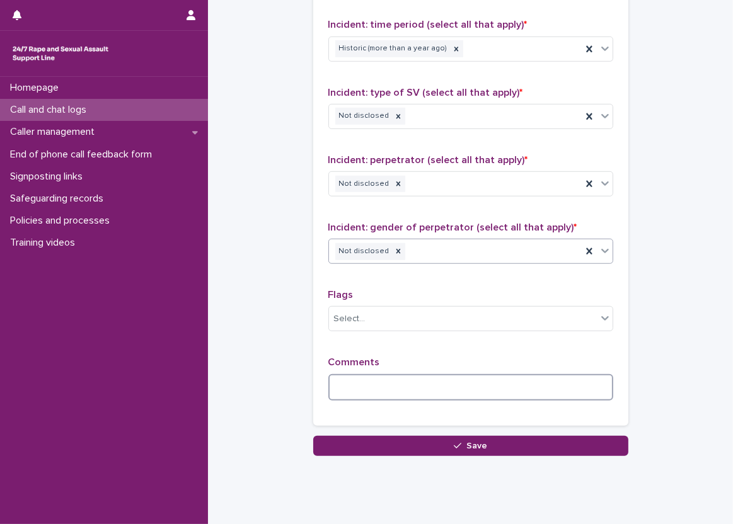
click at [374, 380] on textarea at bounding box center [470, 387] width 285 height 27
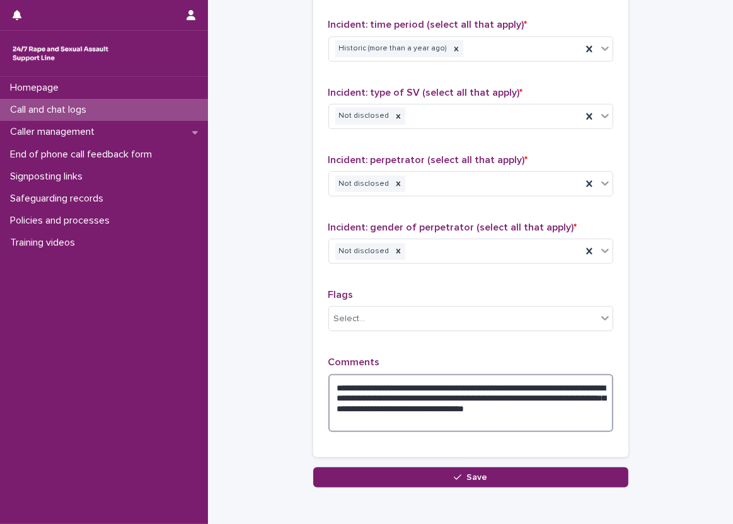
type textarea "**********"
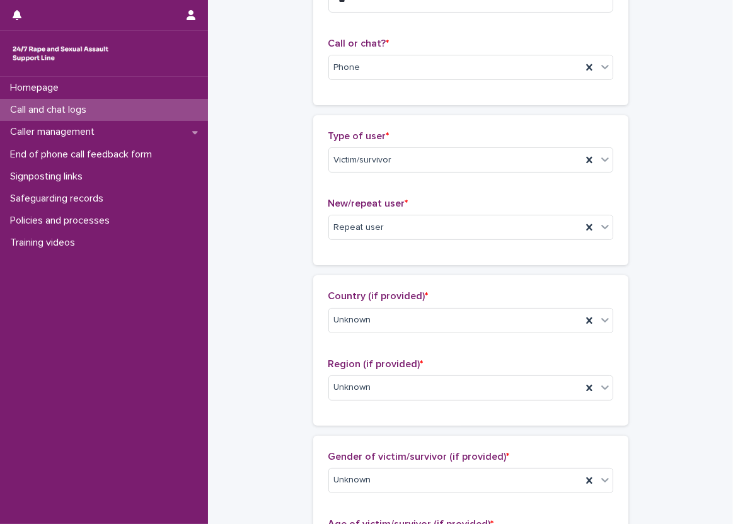
scroll to position [0, 0]
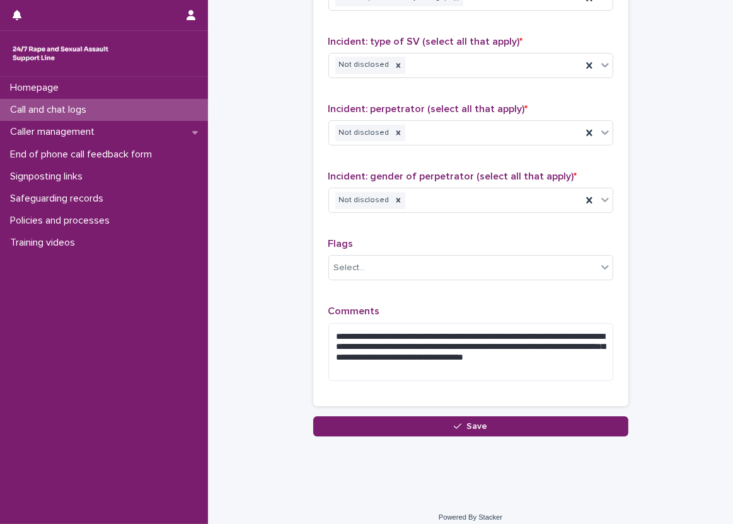
scroll to position [968, 0]
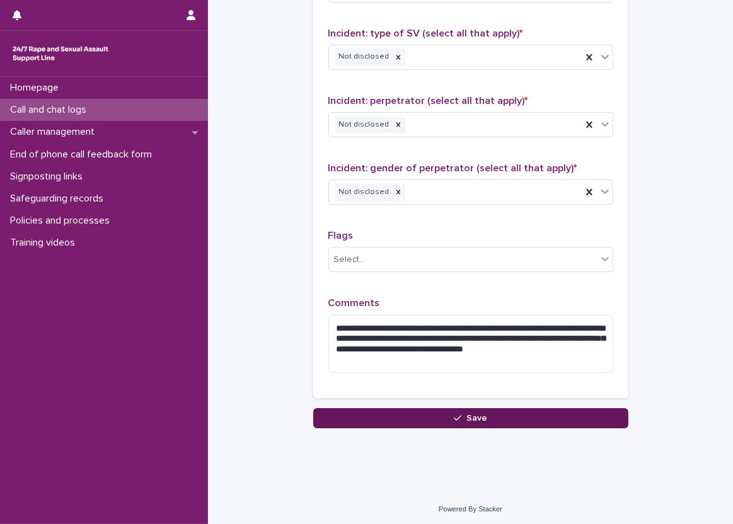
click at [452, 408] on button "Save" at bounding box center [470, 418] width 315 height 20
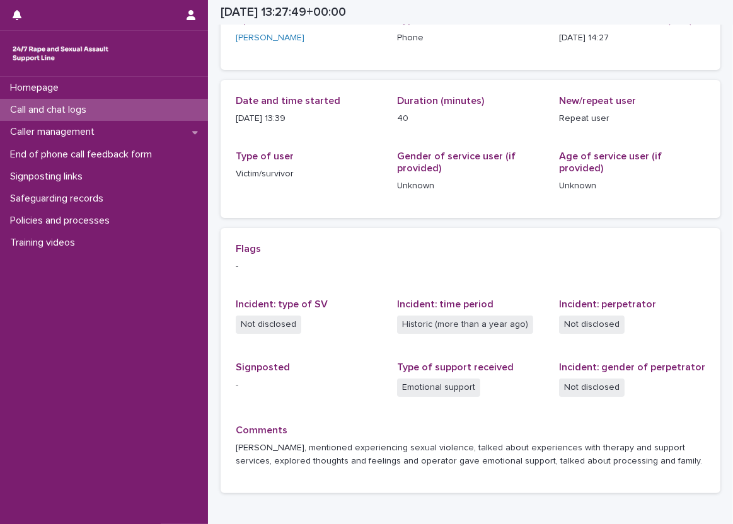
scroll to position [71, 0]
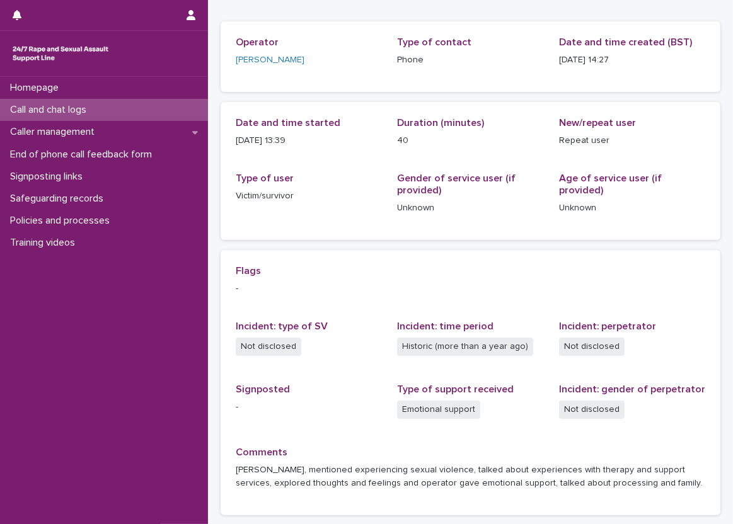
click at [140, 112] on div "Call and chat logs" at bounding box center [104, 110] width 208 height 22
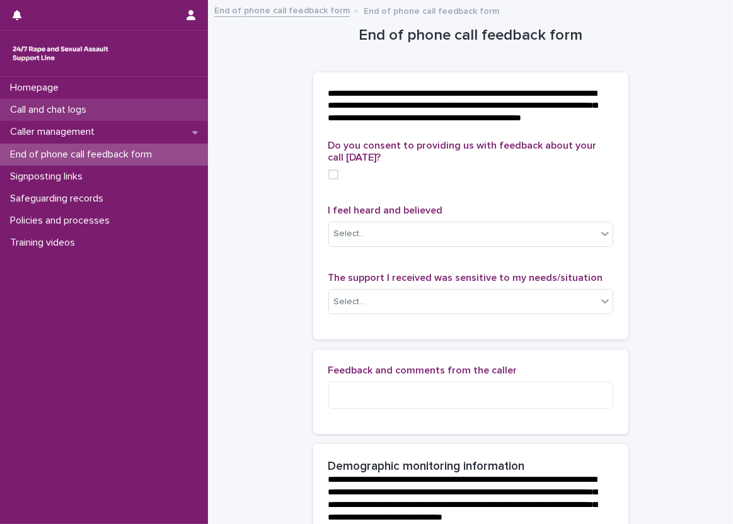
click at [134, 109] on div "Call and chat logs" at bounding box center [104, 110] width 208 height 22
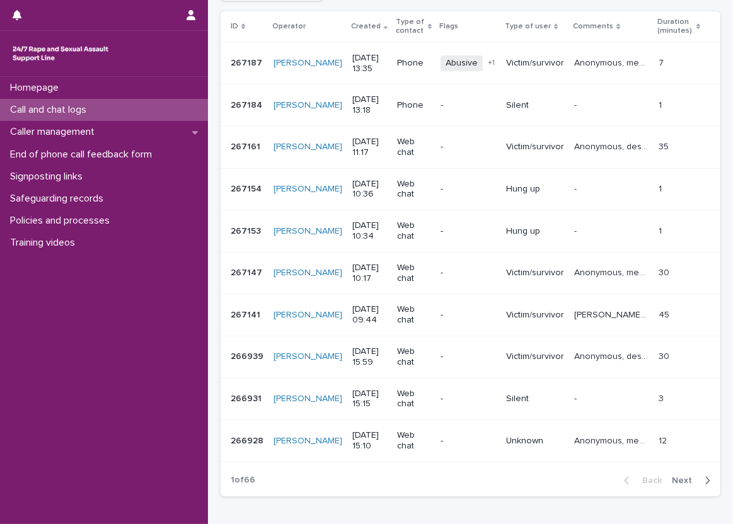
scroll to position [232, 0]
click at [667, 474] on button "Next" at bounding box center [694, 479] width 54 height 11
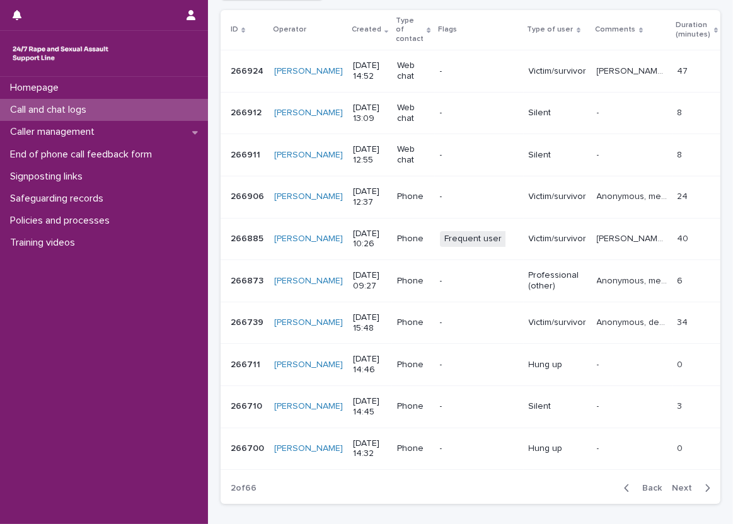
click at [157, 106] on div "Call and chat logs" at bounding box center [104, 110] width 208 height 22
